Goal: Communication & Community: Connect with others

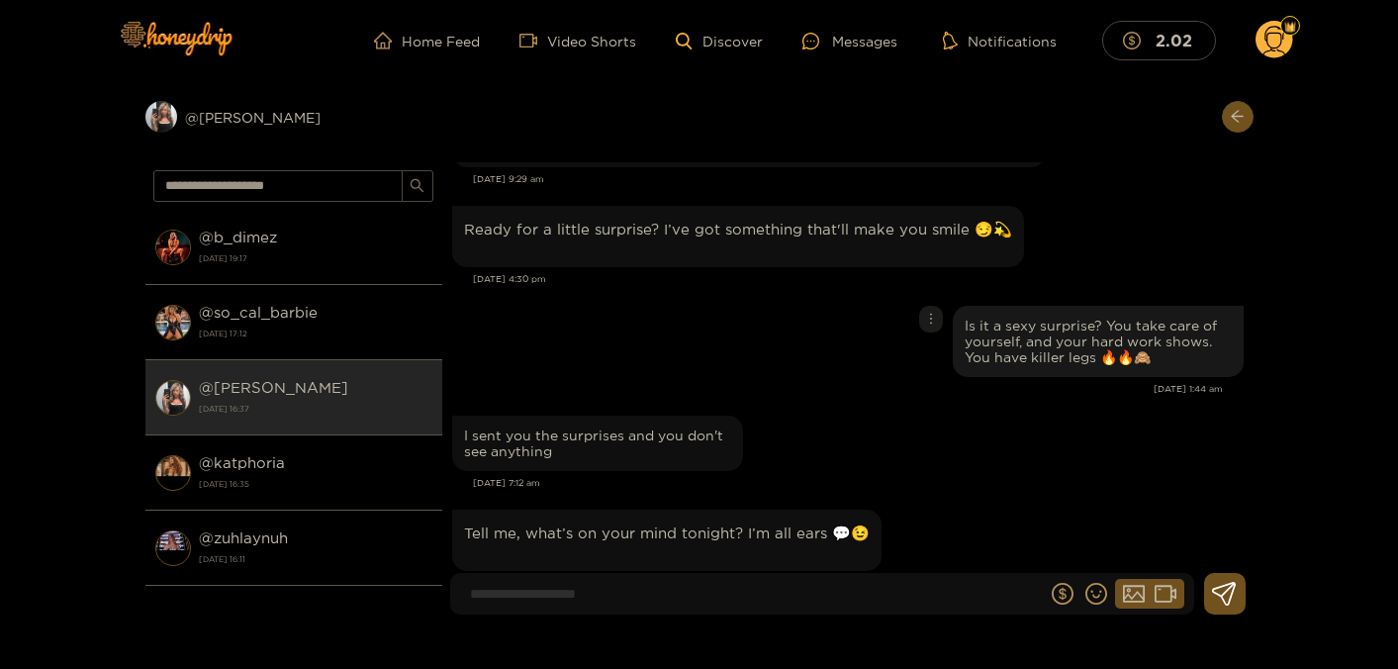
scroll to position [2257, 0]
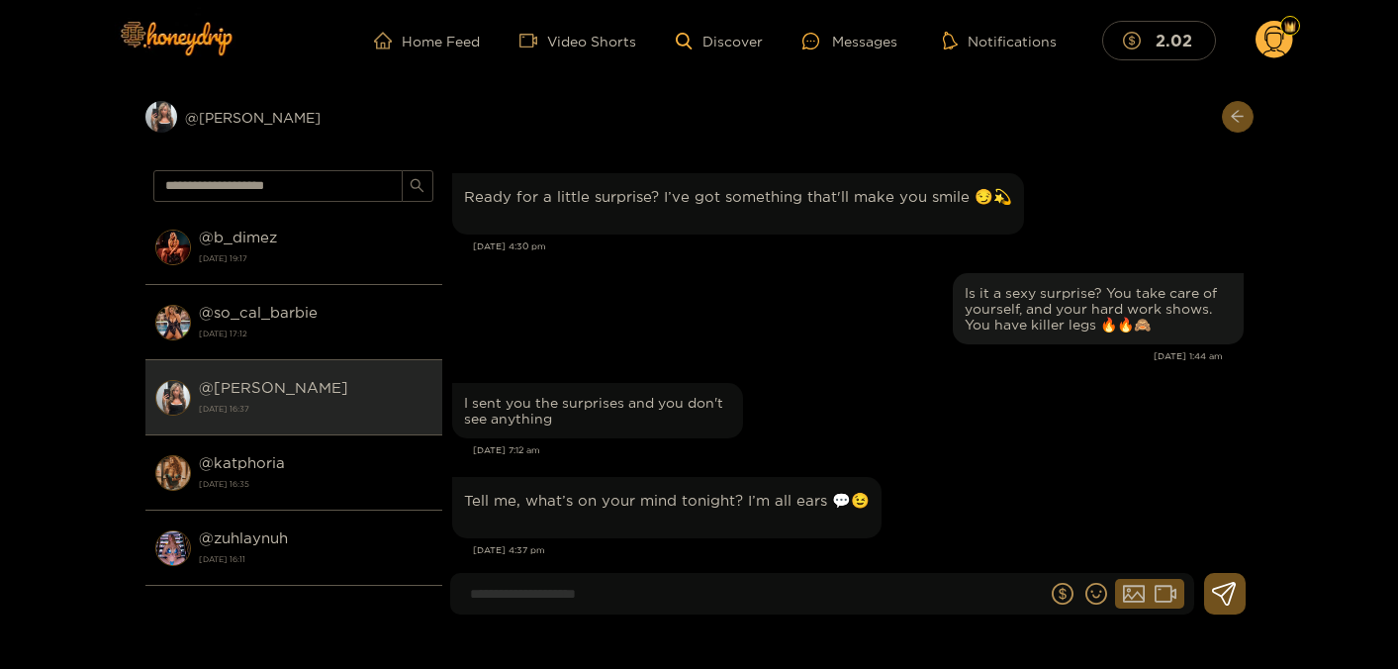
click at [966, 385] on div "I sent you the surprises and you don't see anything" at bounding box center [847, 410] width 791 height 65
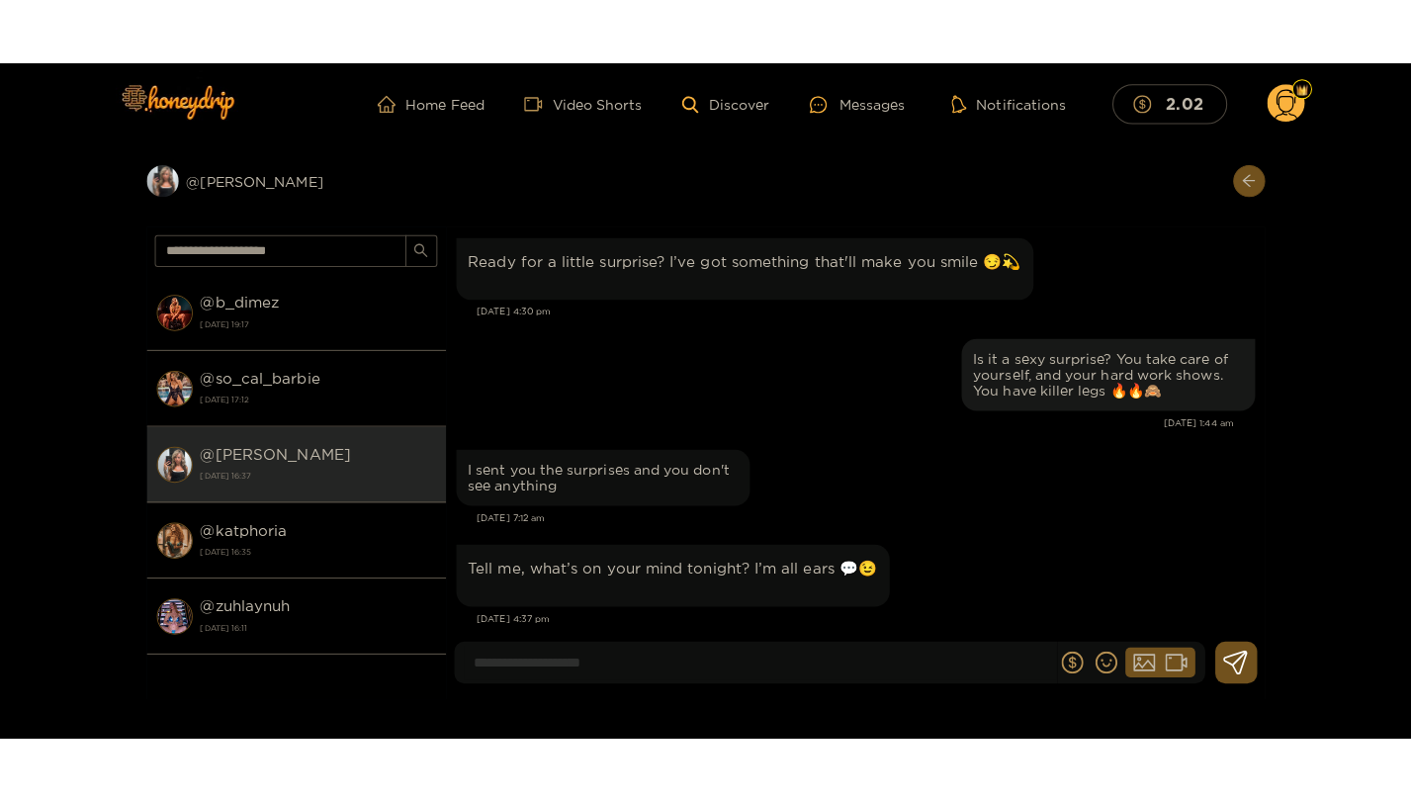
scroll to position [2165, 0]
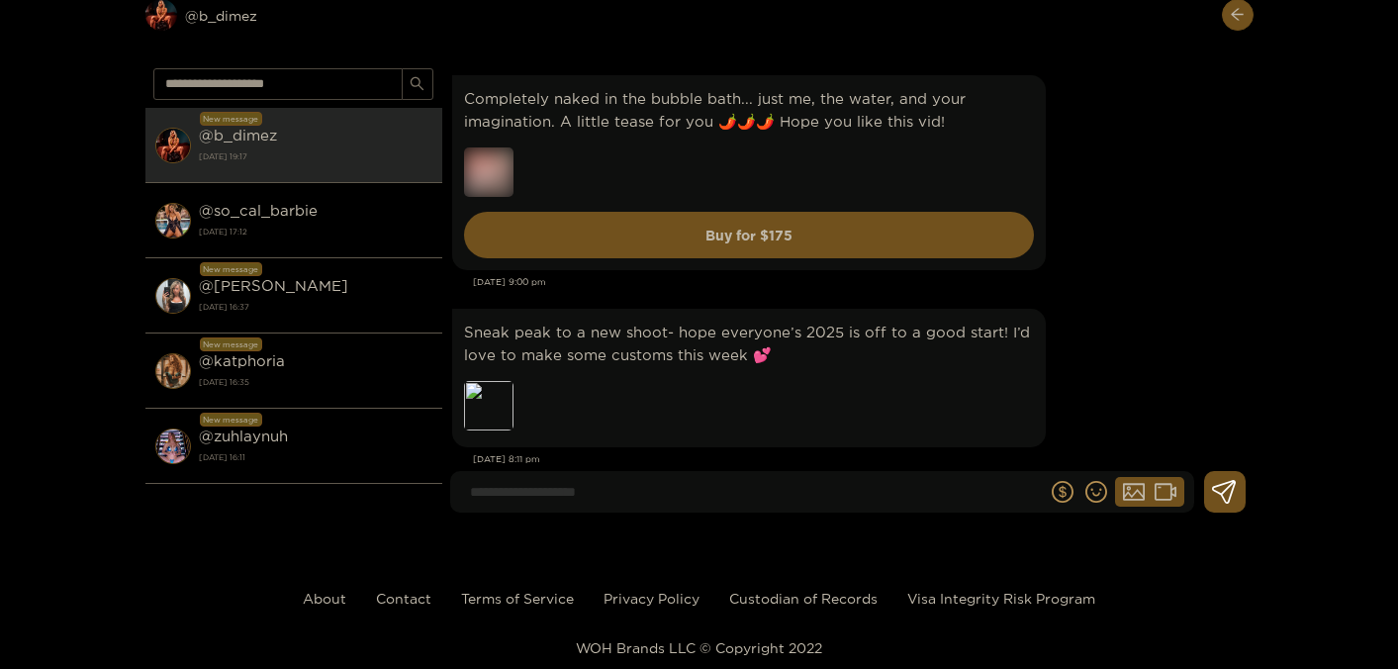
scroll to position [14726, 0]
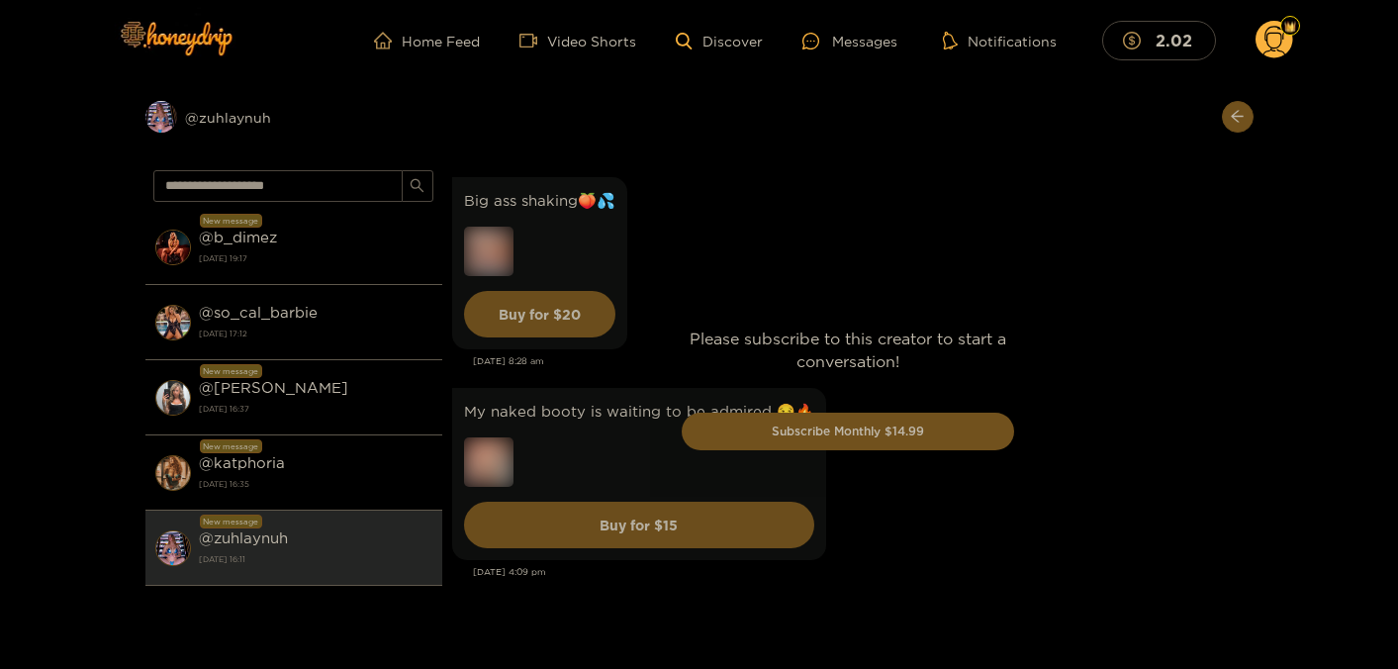
scroll to position [6126, 0]
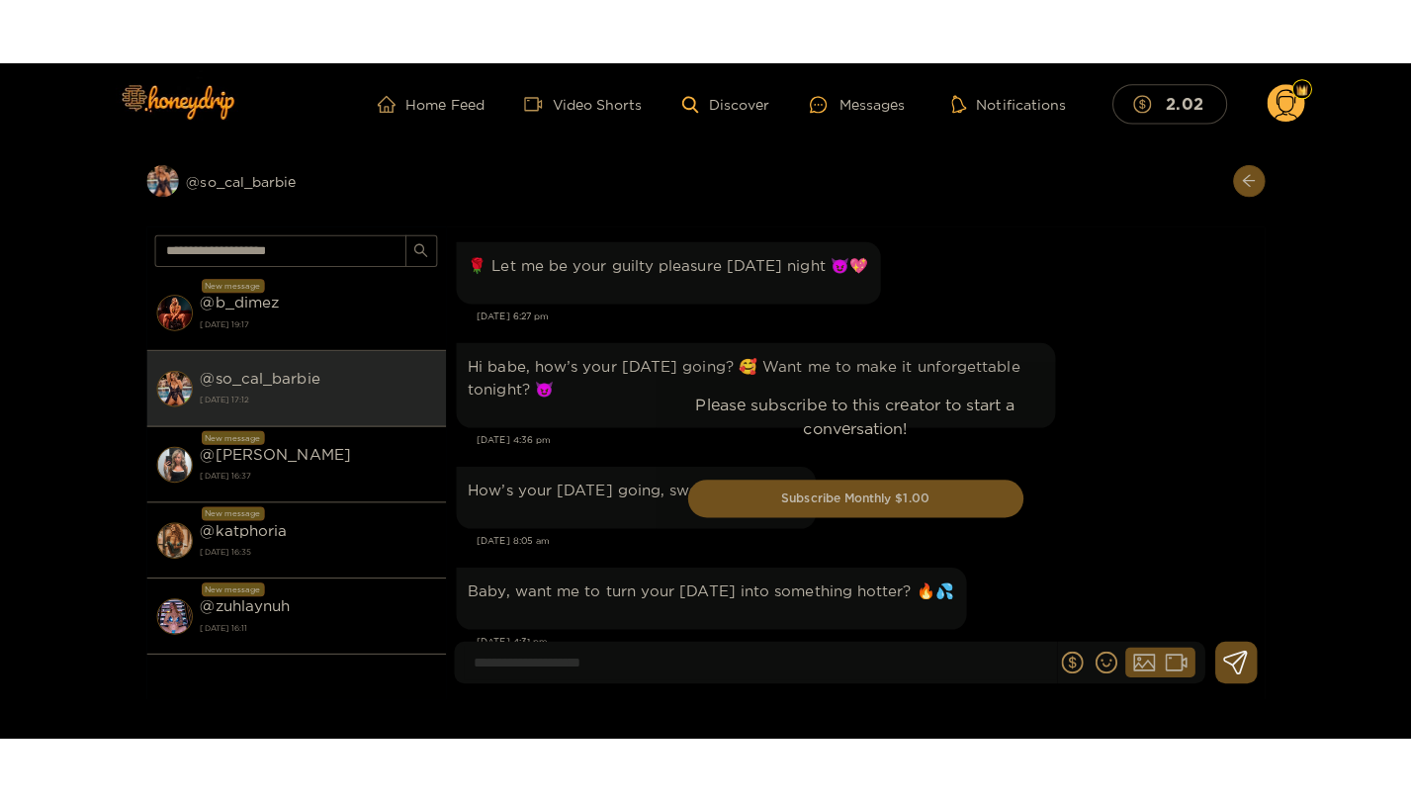
scroll to position [3900, 0]
